Goal: Transaction & Acquisition: Purchase product/service

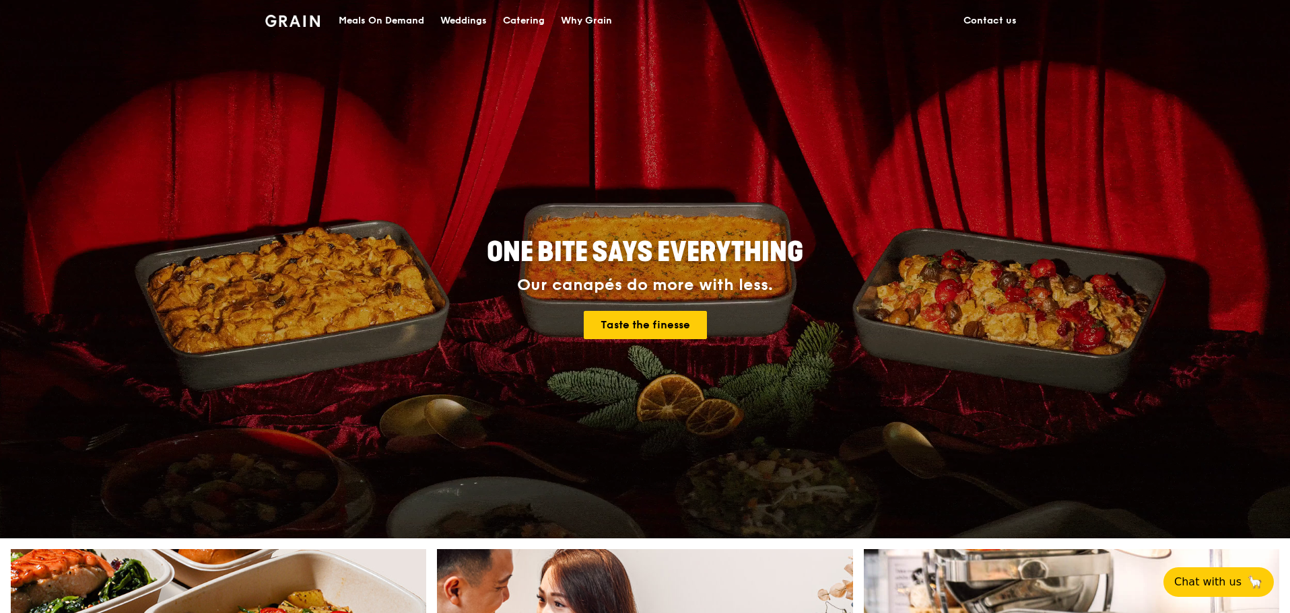
click at [373, 15] on div "Meals On Demand" at bounding box center [381, 21] width 85 height 40
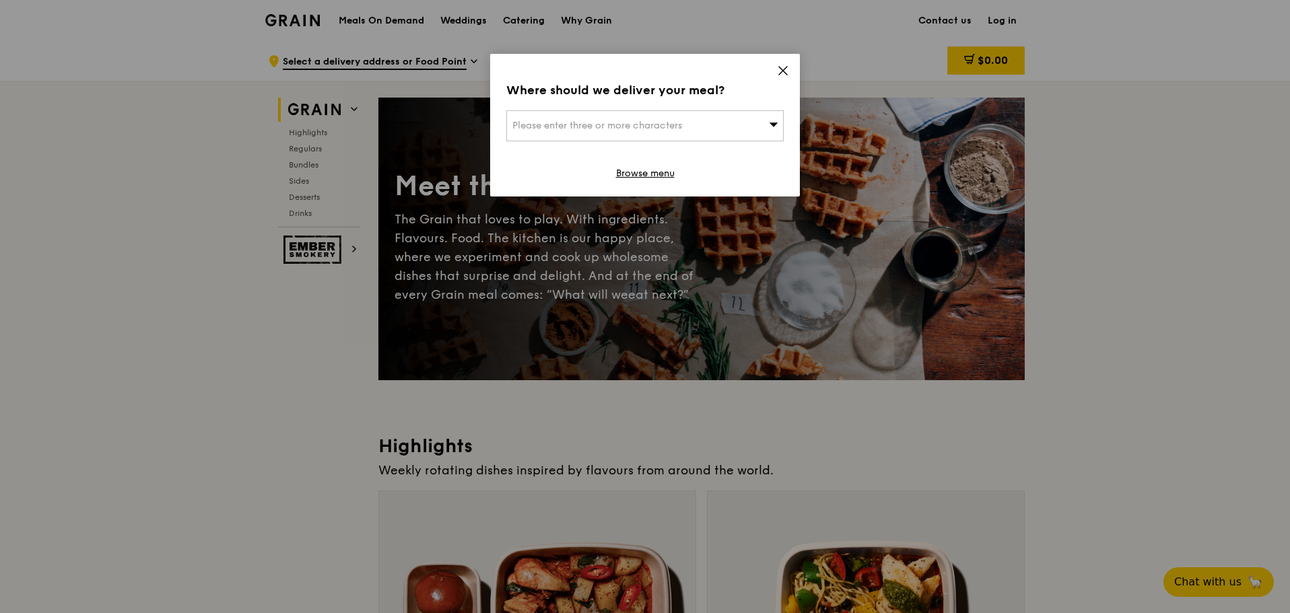
click at [658, 128] on span "Please enter three or more characters" at bounding box center [597, 125] width 170 height 11
click at [658, 126] on input "search" at bounding box center [645, 126] width 276 height 30
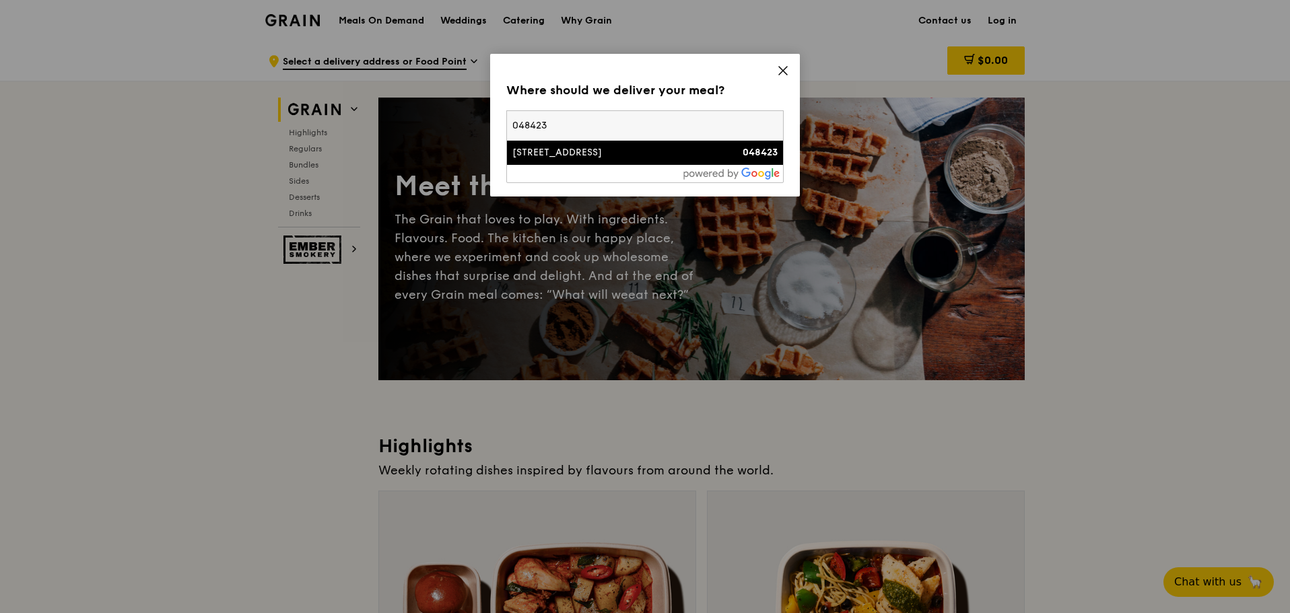
type input "048423"
click at [611, 153] on div "[STREET_ADDRESS]" at bounding box center [611, 152] width 199 height 13
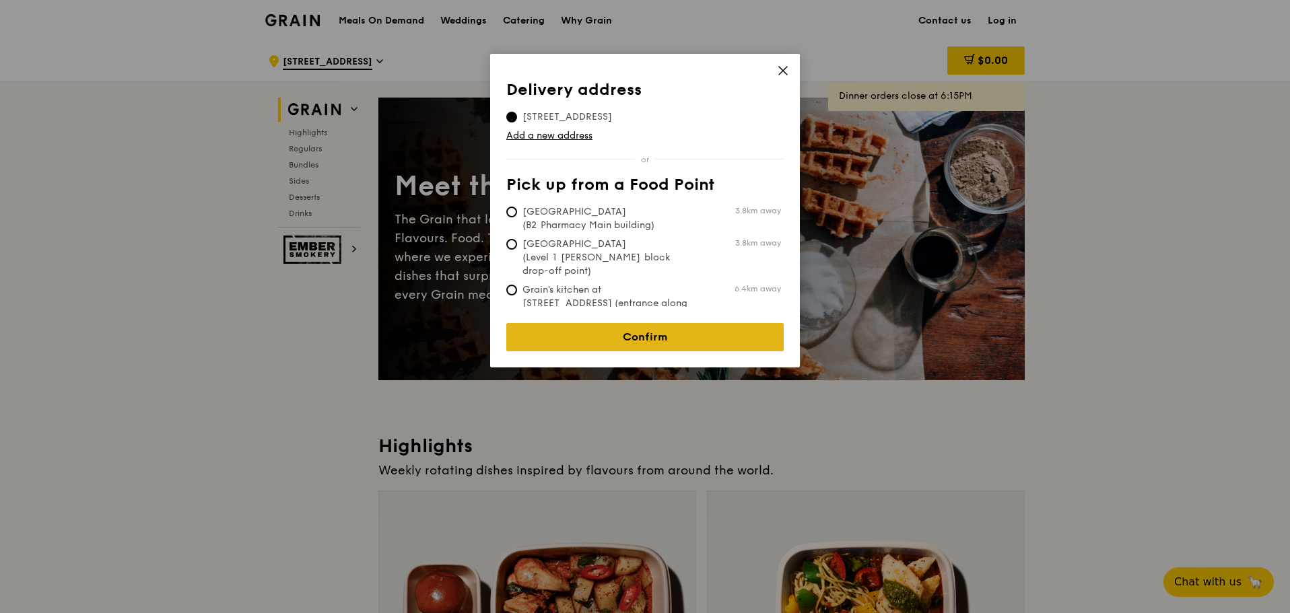
click at [637, 323] on link "Confirm" at bounding box center [644, 337] width 277 height 28
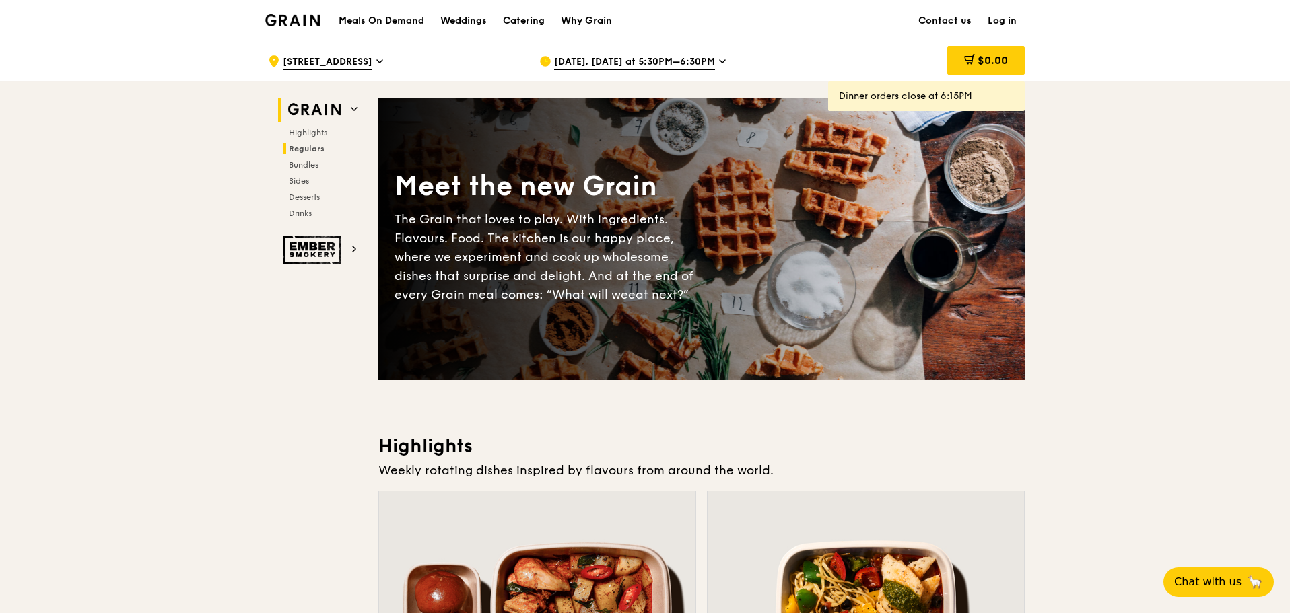
click at [303, 149] on span "Regulars" at bounding box center [307, 148] width 36 height 9
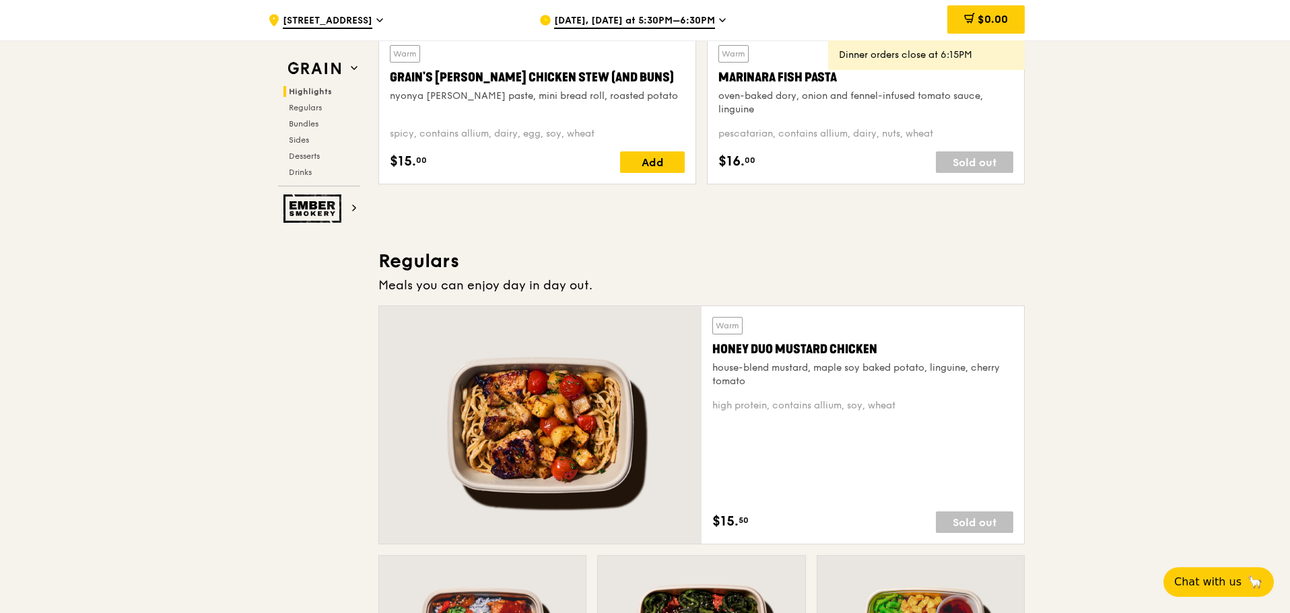
scroll to position [684, 0]
